Goal: Task Accomplishment & Management: Manage account settings

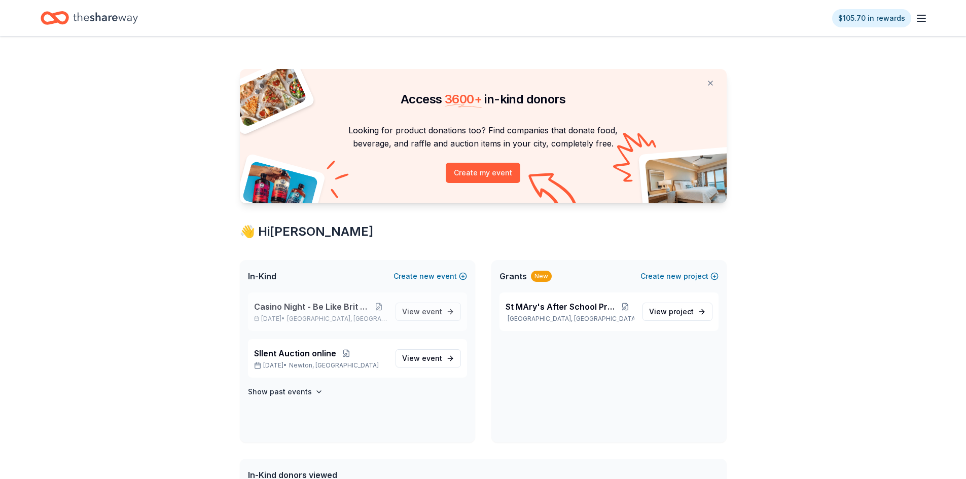
drag, startPoint x: 295, startPoint y: 309, endPoint x: 306, endPoint y: 308, distance: 10.7
click at [296, 308] on span "Casino Night - Be Like Brit 15 Years" at bounding box center [312, 307] width 117 height 12
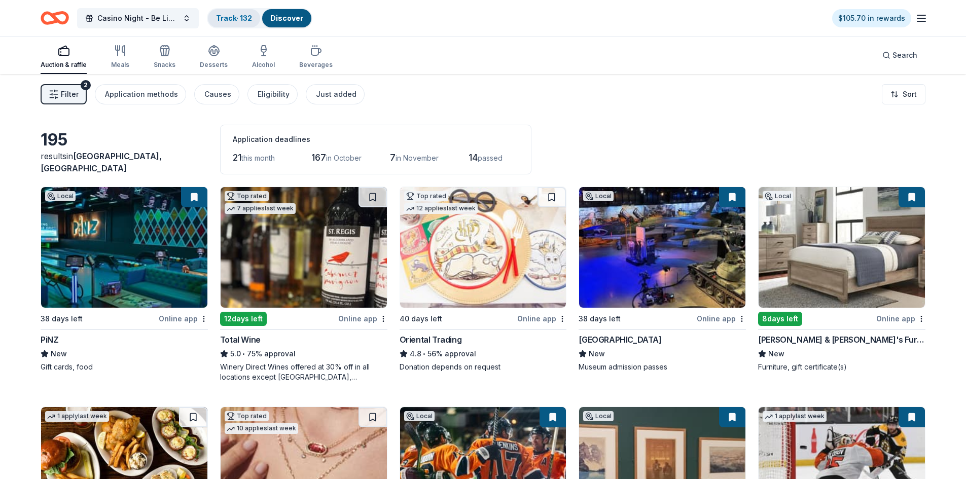
drag, startPoint x: 235, startPoint y: 19, endPoint x: 243, endPoint y: 22, distance: 8.2
click at [235, 19] on link "Track · 132" at bounding box center [234, 18] width 36 height 9
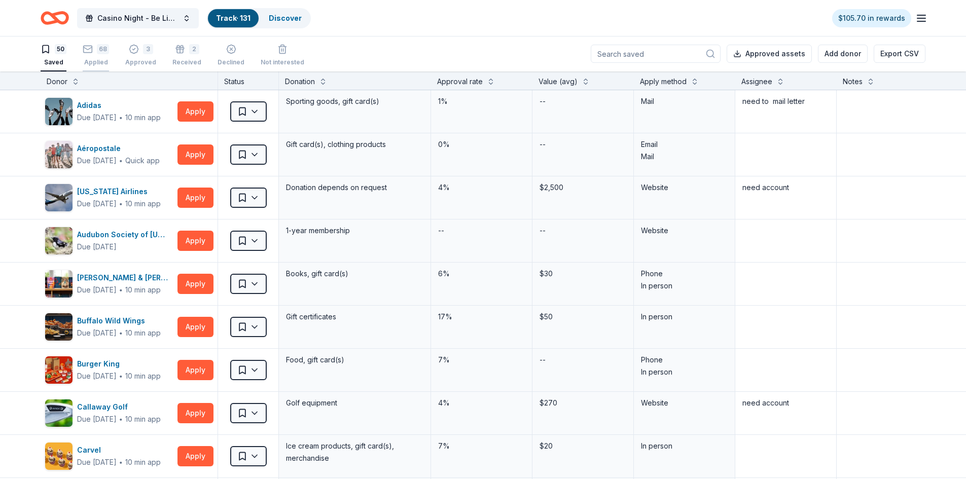
click at [98, 50] on div "68" at bounding box center [103, 49] width 12 height 10
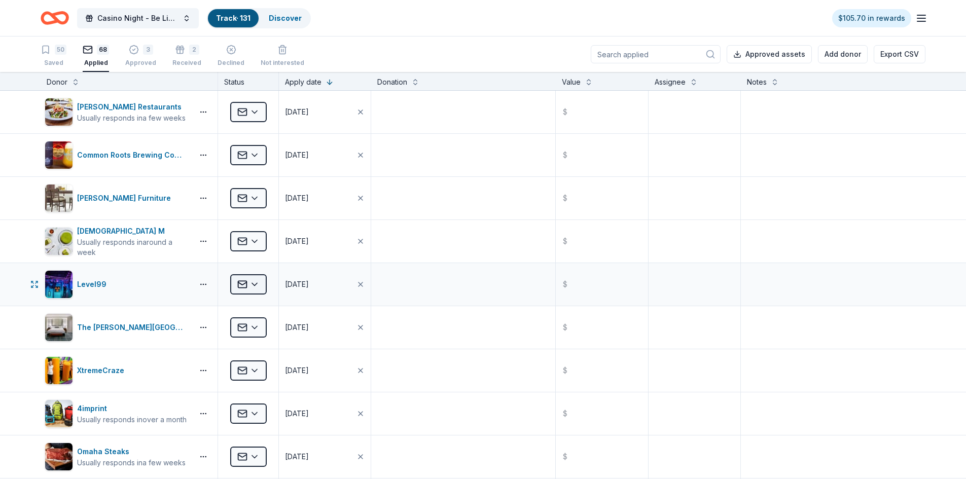
click at [259, 284] on html "Casino Night - Be Like Brit 15 Years Track · 131 Discover $105.70 in rewards 50…" at bounding box center [483, 239] width 966 height 479
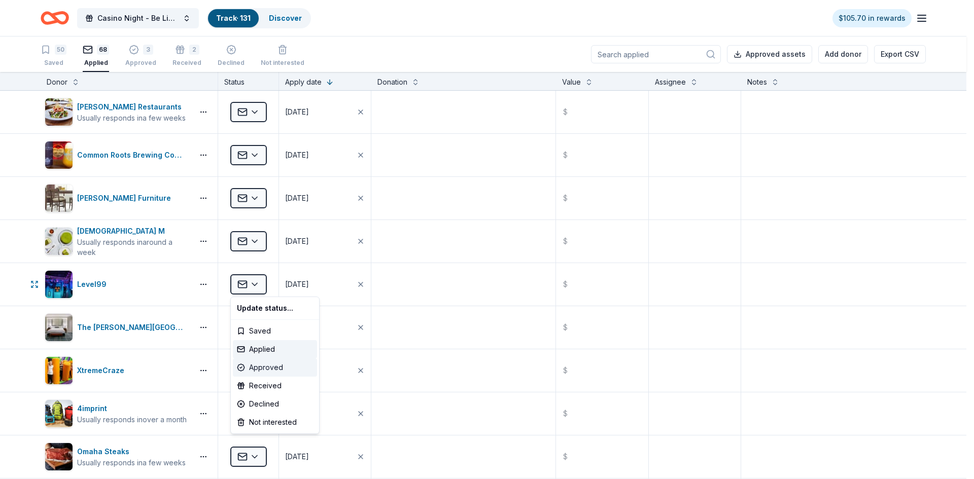
click at [267, 368] on div "Approved" at bounding box center [275, 368] width 84 height 18
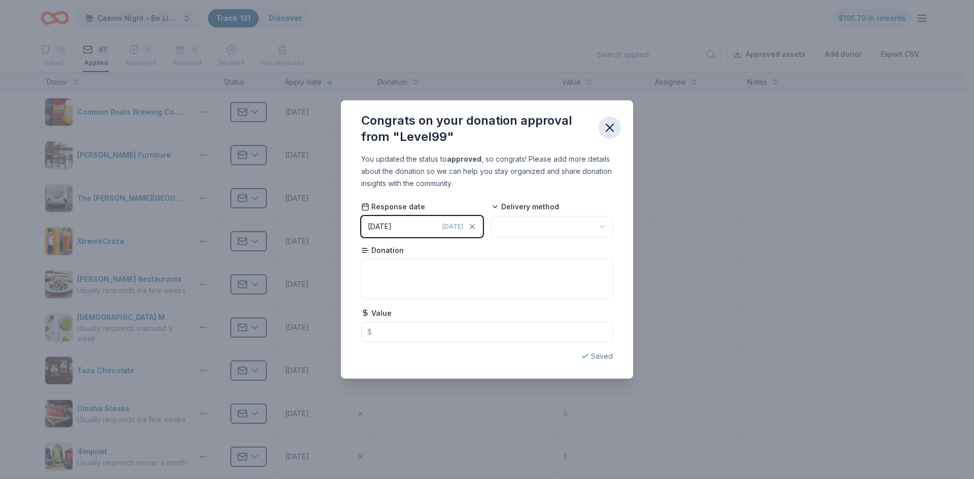
click at [608, 131] on icon "button" at bounding box center [610, 128] width 14 height 14
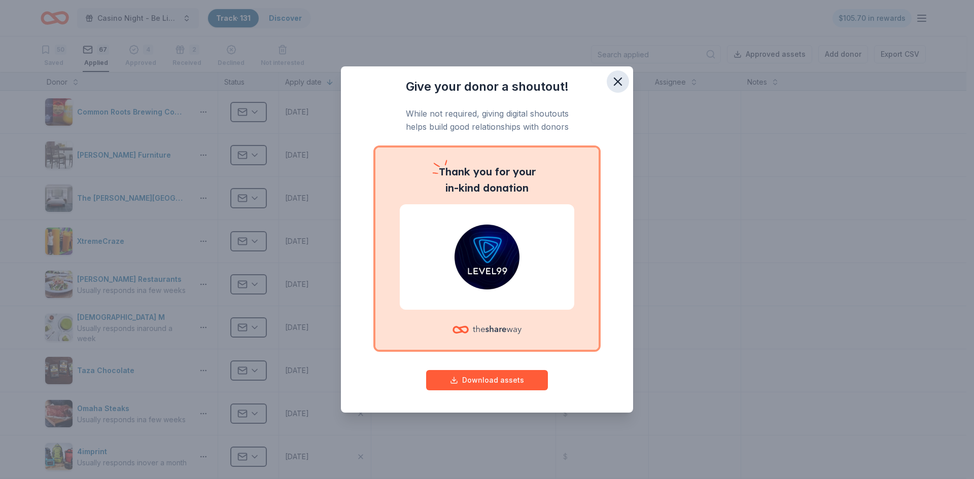
click at [616, 78] on icon "button" at bounding box center [618, 82] width 14 height 14
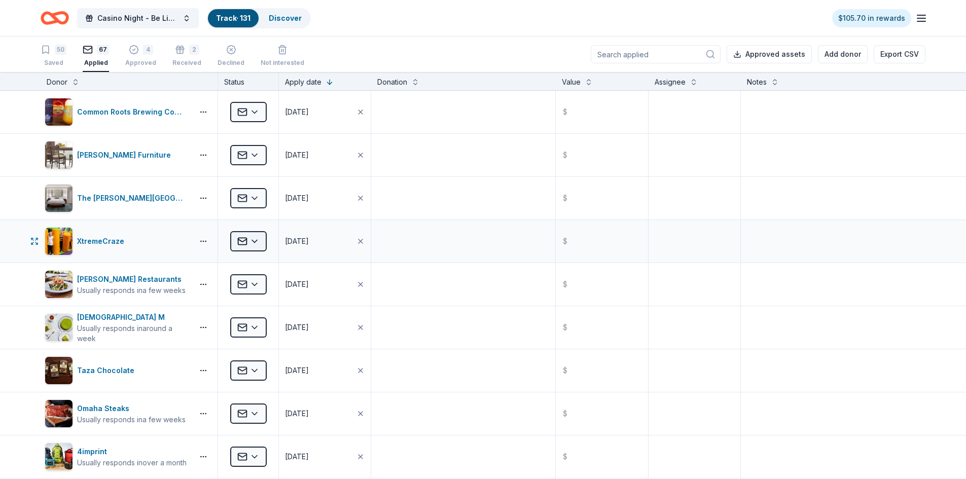
click at [255, 241] on html "Casino Night - Be Like Brit 15 Years Track · 131 Discover $105.70 in rewards 50…" at bounding box center [483, 239] width 966 height 479
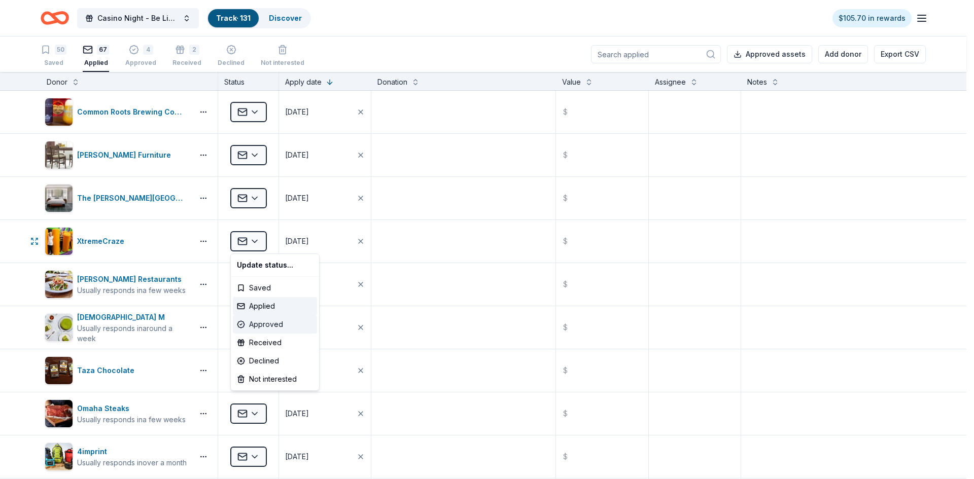
click at [264, 328] on div "Approved" at bounding box center [275, 325] width 84 height 18
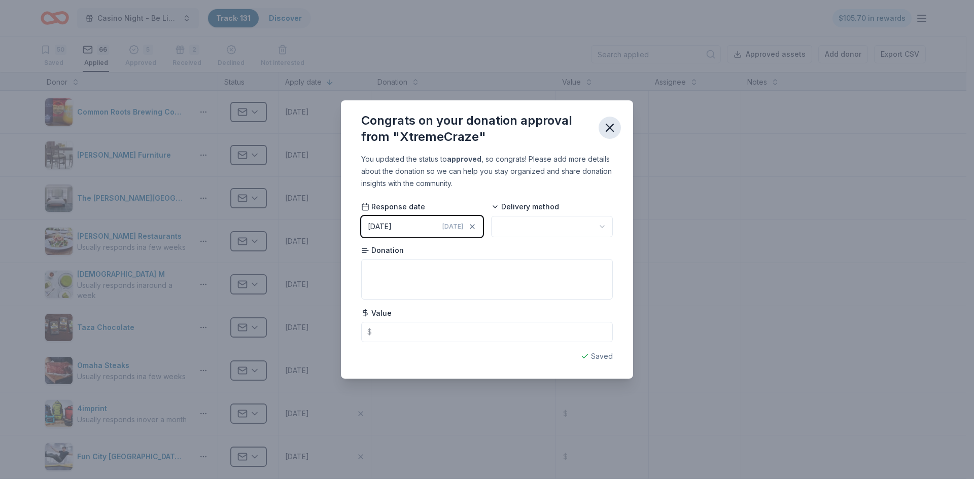
click at [610, 130] on icon "button" at bounding box center [610, 128] width 14 height 14
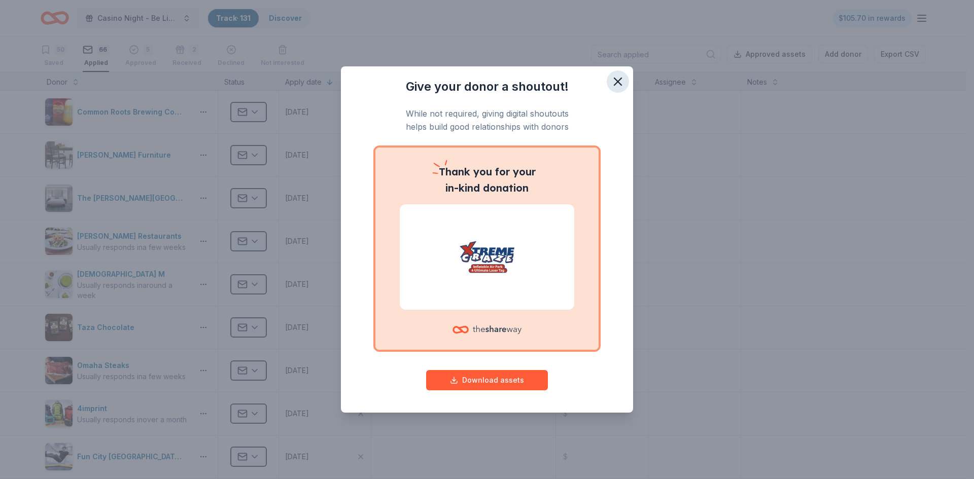
click at [621, 85] on icon "button" at bounding box center [617, 81] width 7 height 7
